Goal: Find specific page/section: Find specific page/section

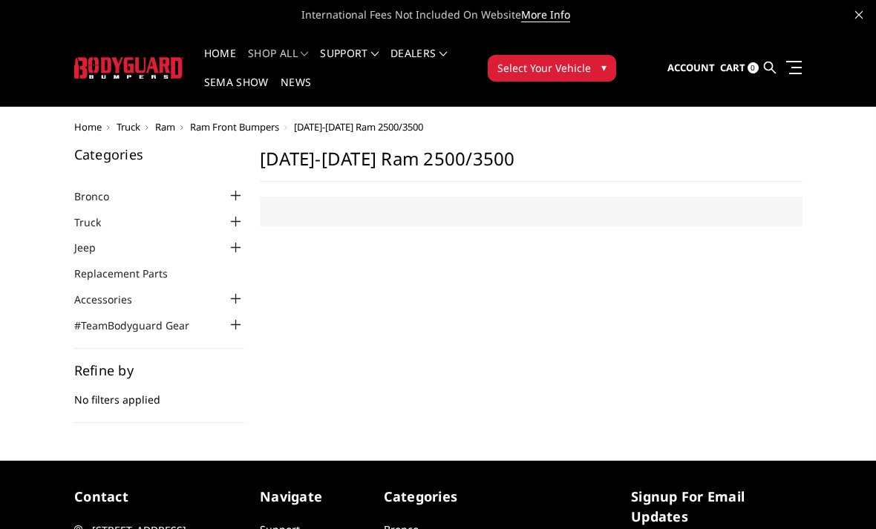
select select "US"
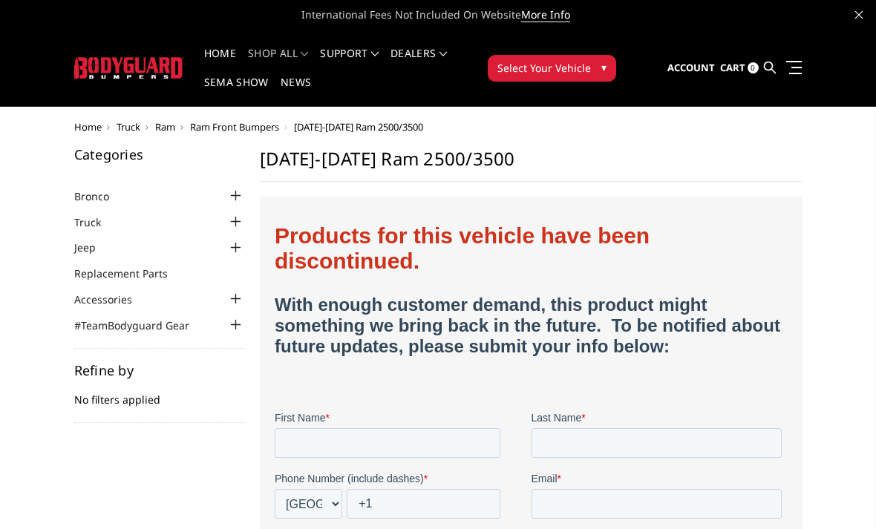
click at [229, 128] on span "Ram Front Bumpers" at bounding box center [234, 126] width 89 height 13
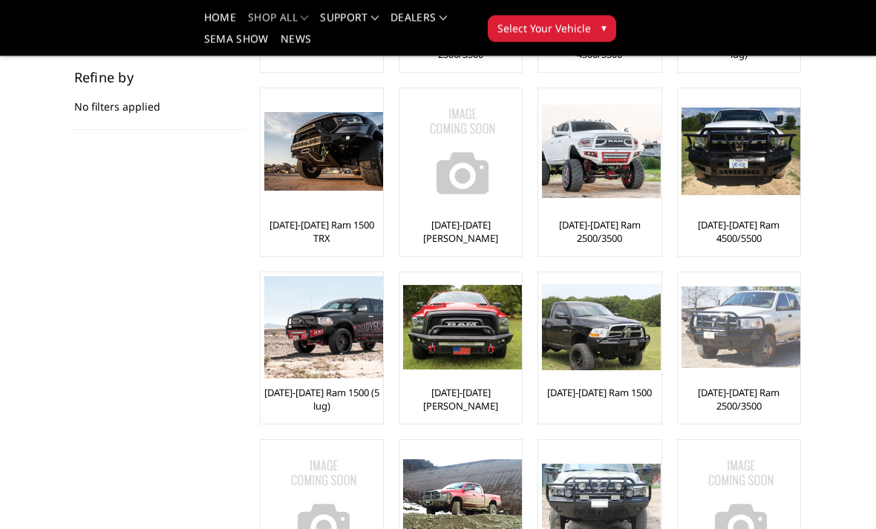
scroll to position [249, 0]
click at [749, 359] on img at bounding box center [741, 328] width 119 height 82
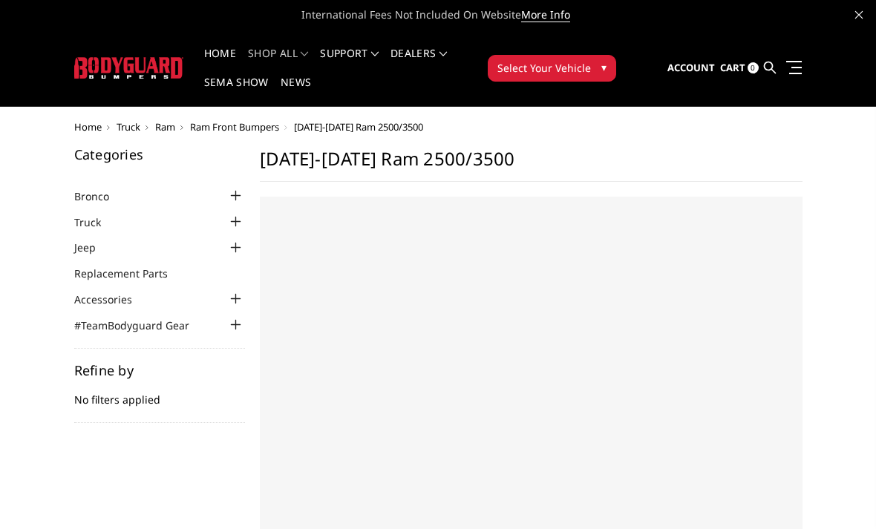
select select "US"
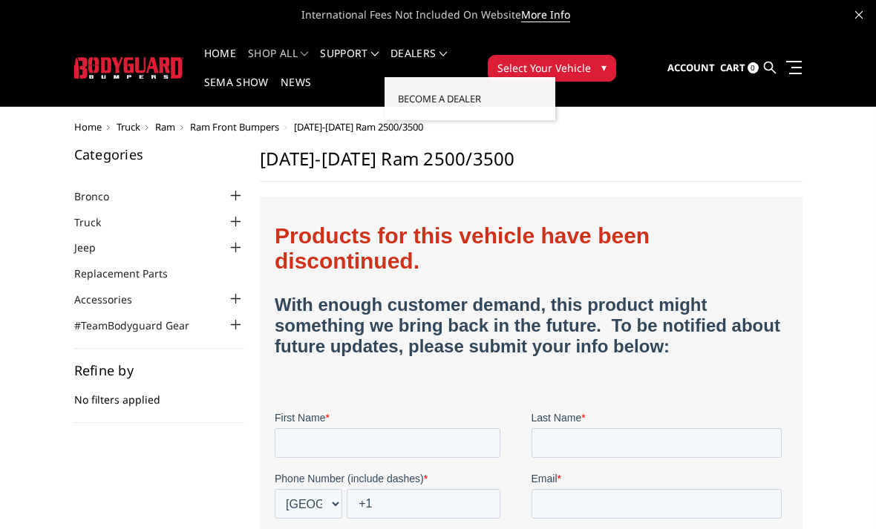
click at [554, 168] on h1 "[DATE]-[DATE] Ram 2500/3500" at bounding box center [531, 165] width 543 height 34
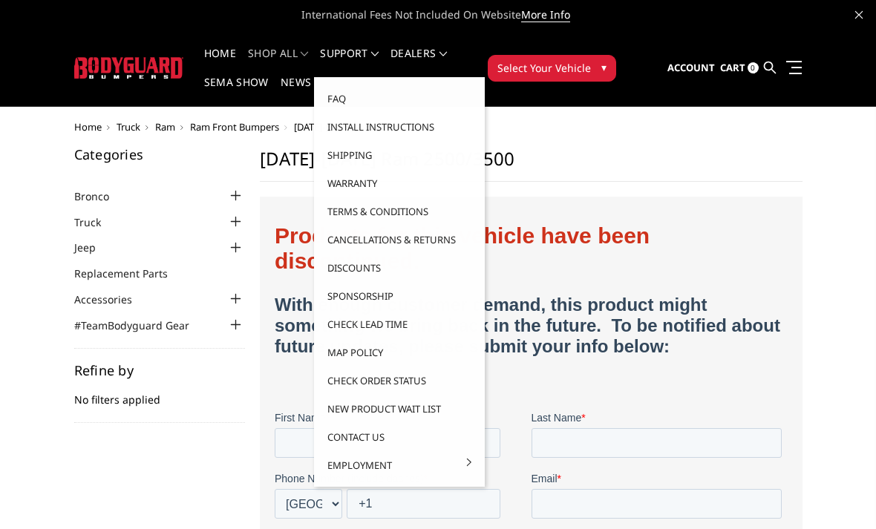
click at [628, 177] on h1 "[DATE]-[DATE] Ram 2500/3500" at bounding box center [531, 165] width 543 height 34
